Goal: Check status

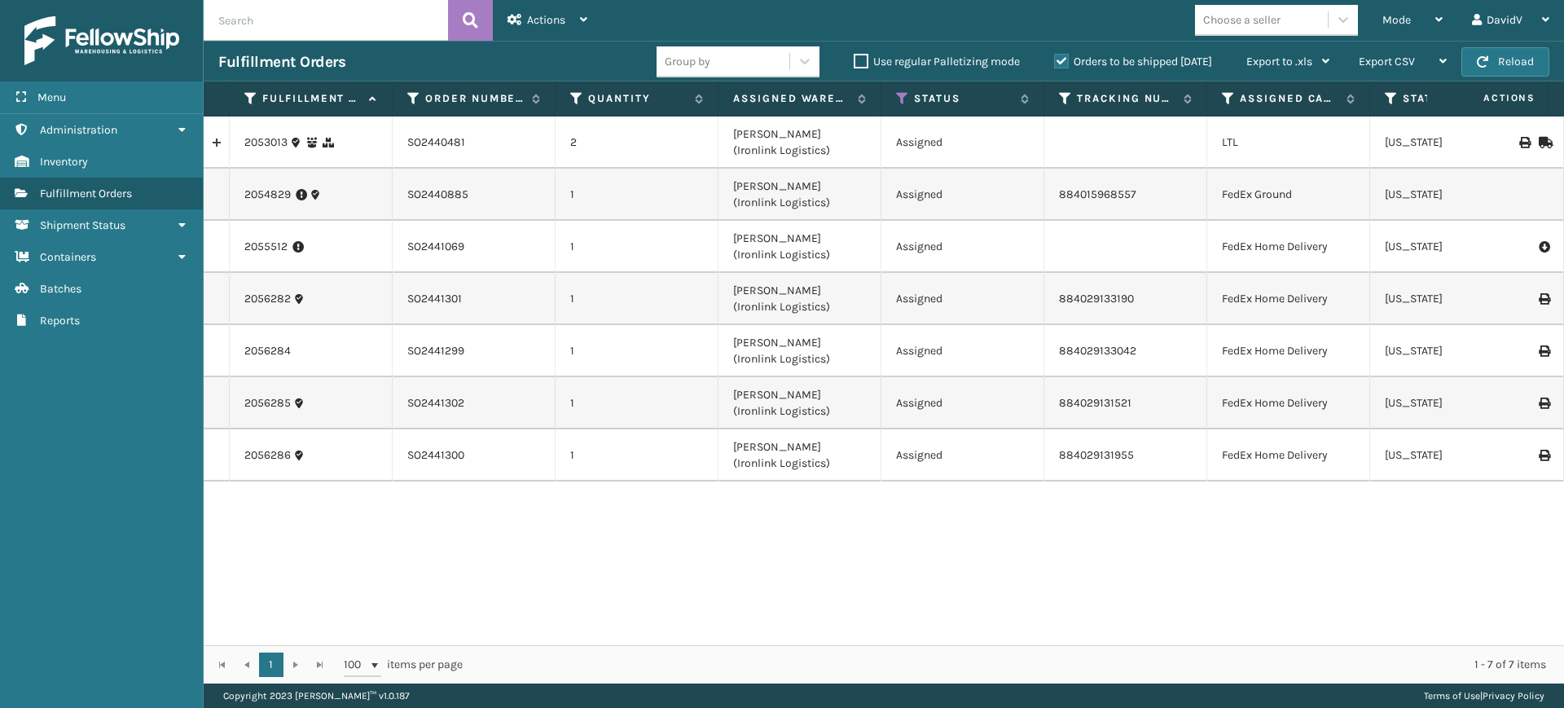
click at [1061, 64] on label "Orders to be shipped [DATE]" at bounding box center [1133, 62] width 158 height 14
click at [1055, 63] on input "Orders to be shipped [DATE]" at bounding box center [1054, 57] width 1 height 11
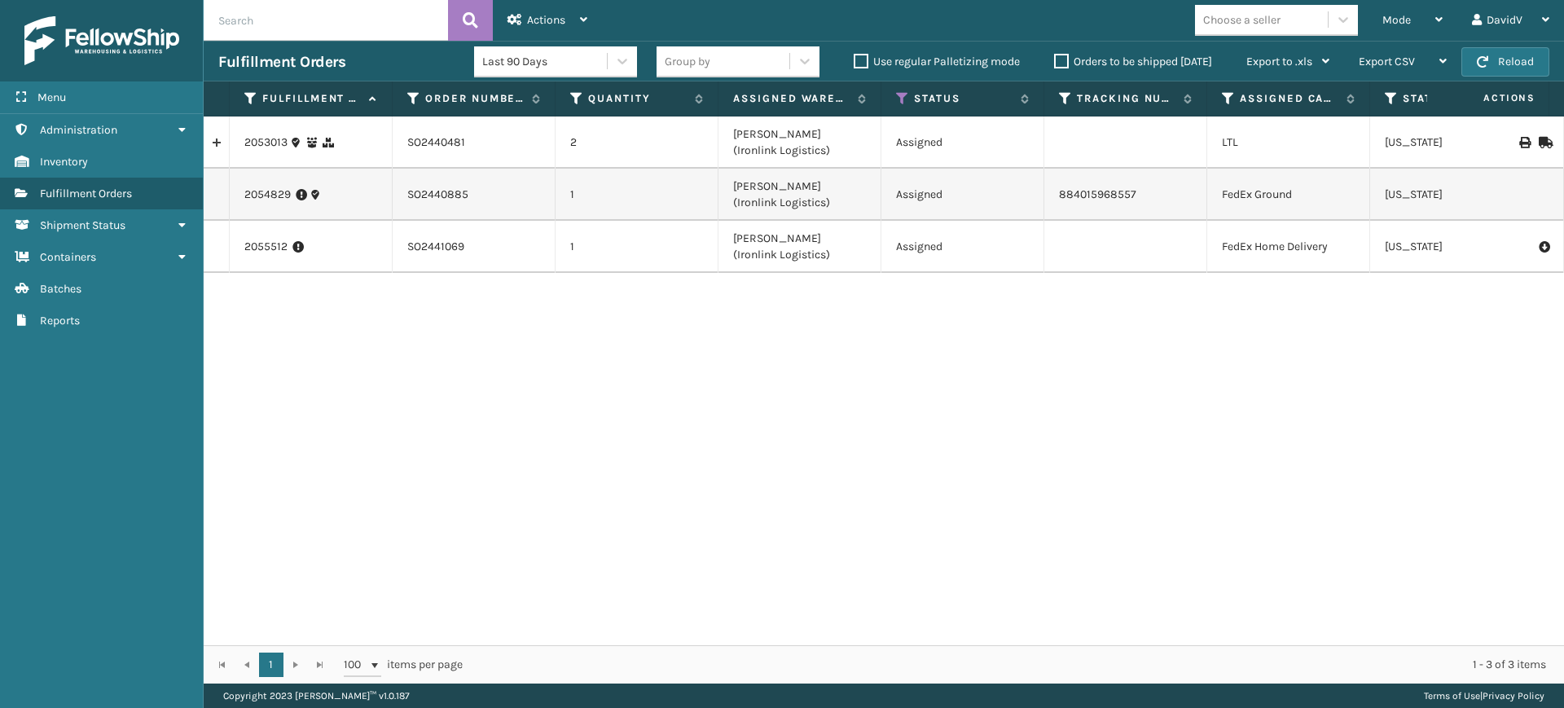
click at [1061, 64] on label "Orders to be shipped [DATE]" at bounding box center [1133, 62] width 158 height 14
click at [1055, 63] on input "Orders to be shipped [DATE]" at bounding box center [1054, 57] width 1 height 11
click at [633, 475] on div "2053013 SO2440481 2 [PERSON_NAME] (Ironlink Logistics) Assigned LTL [US_STATE] …" at bounding box center [884, 380] width 1360 height 529
